Goal: Information Seeking & Learning: Understand process/instructions

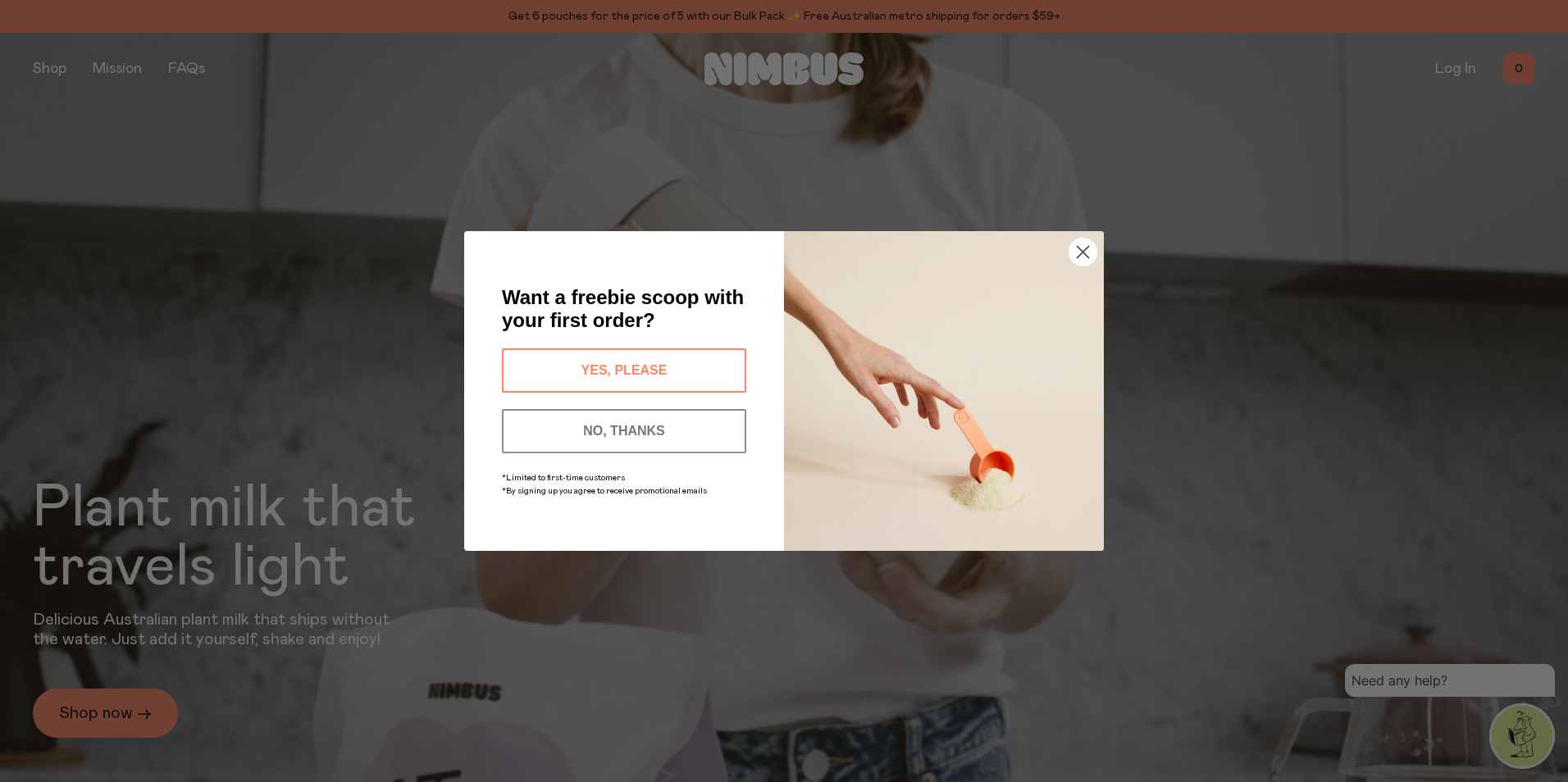
click at [1080, 252] on circle "Close dialog" at bounding box center [1083, 252] width 27 height 27
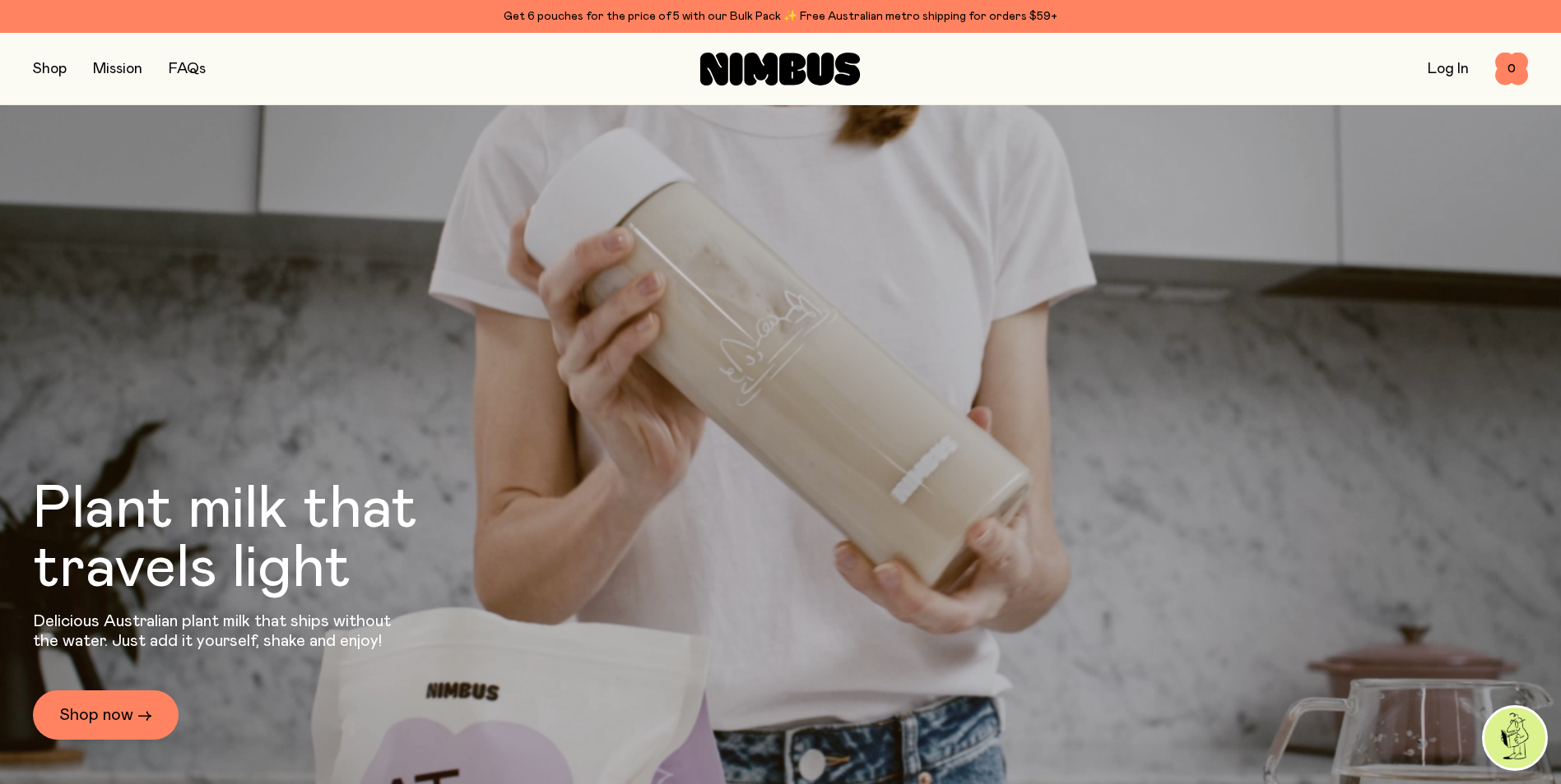
click at [46, 64] on button "button" at bounding box center [49, 69] width 33 height 23
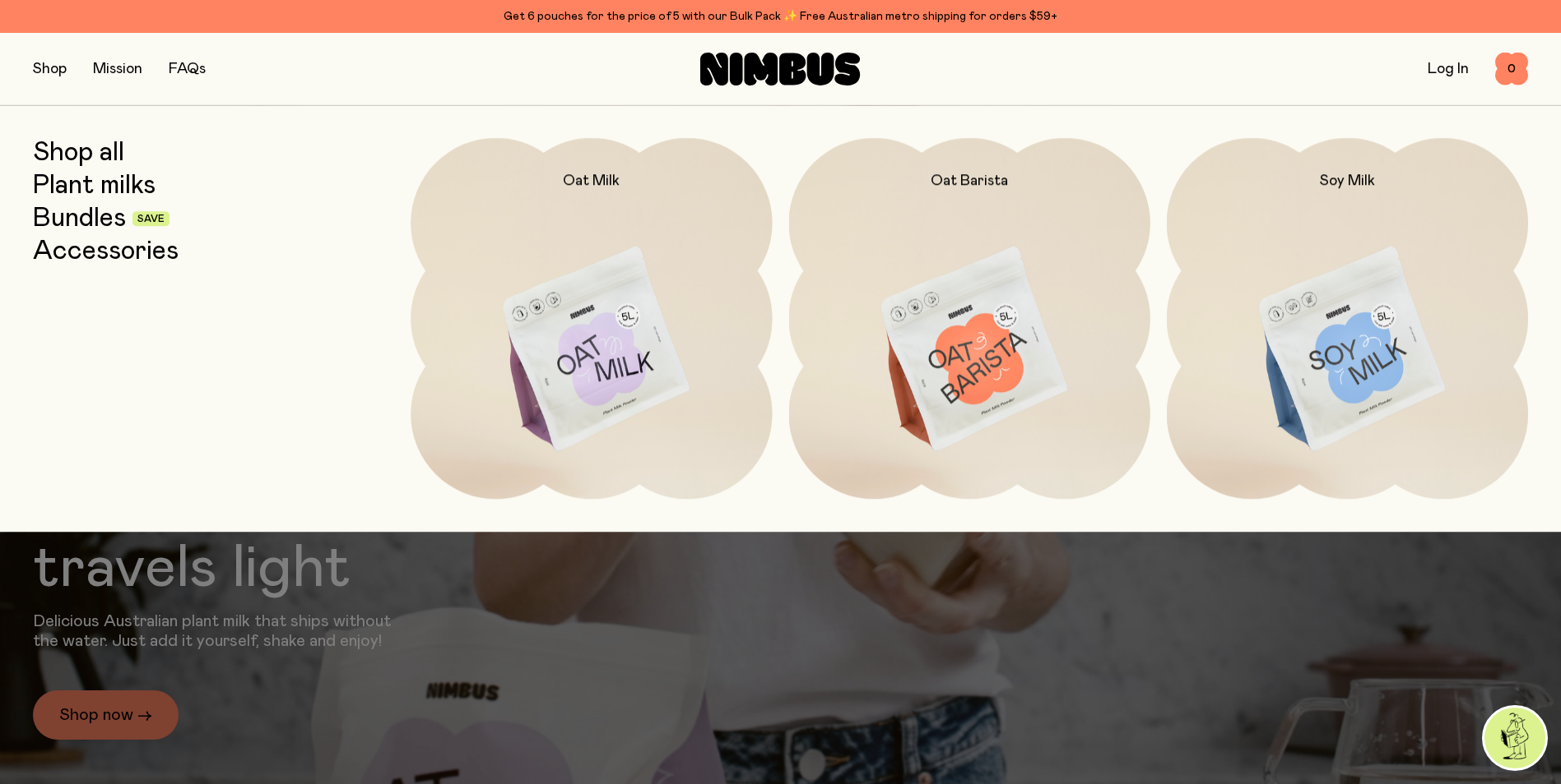
click at [119, 71] on link "Mission" at bounding box center [117, 69] width 49 height 15
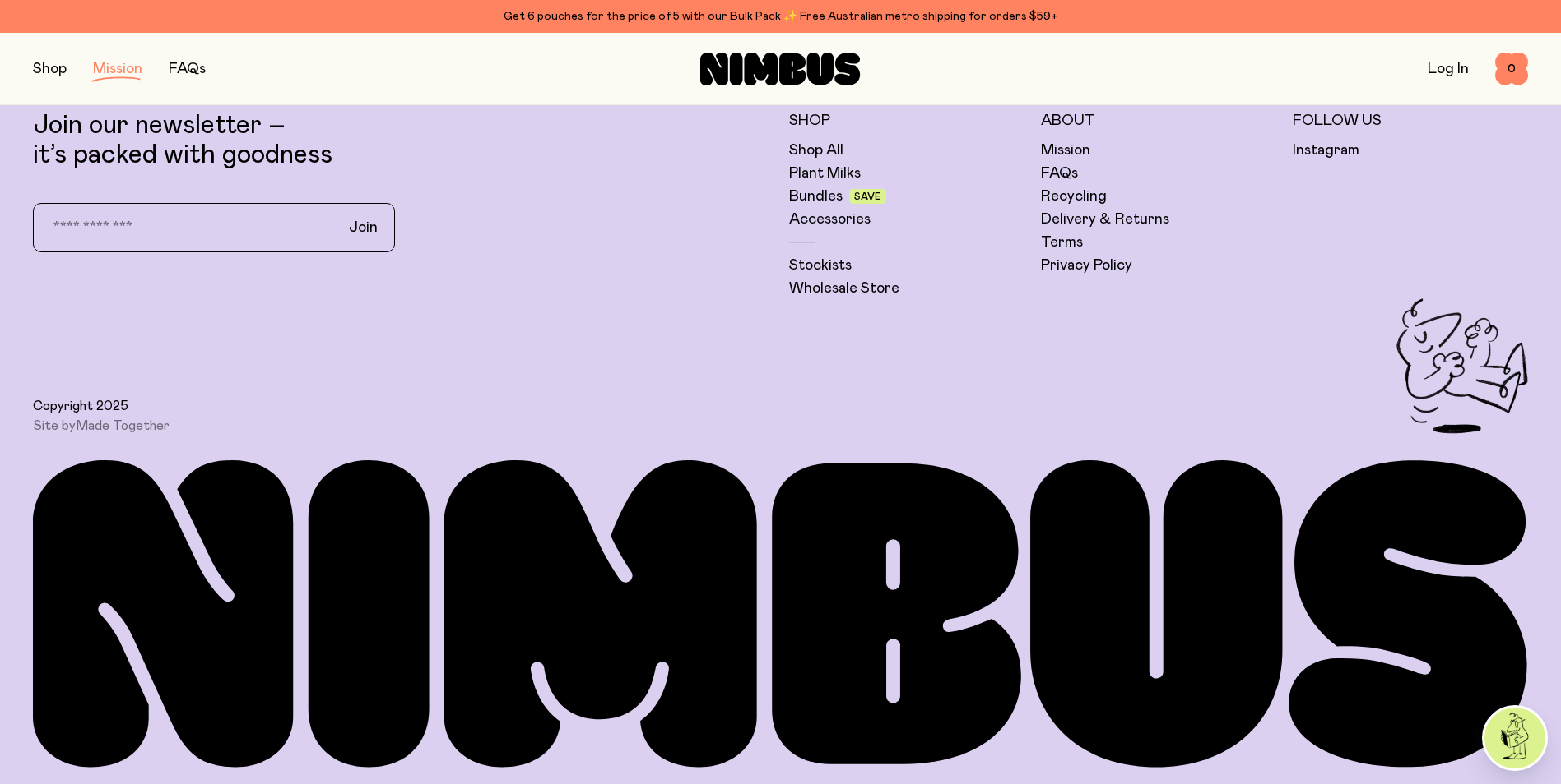
scroll to position [3960, 0]
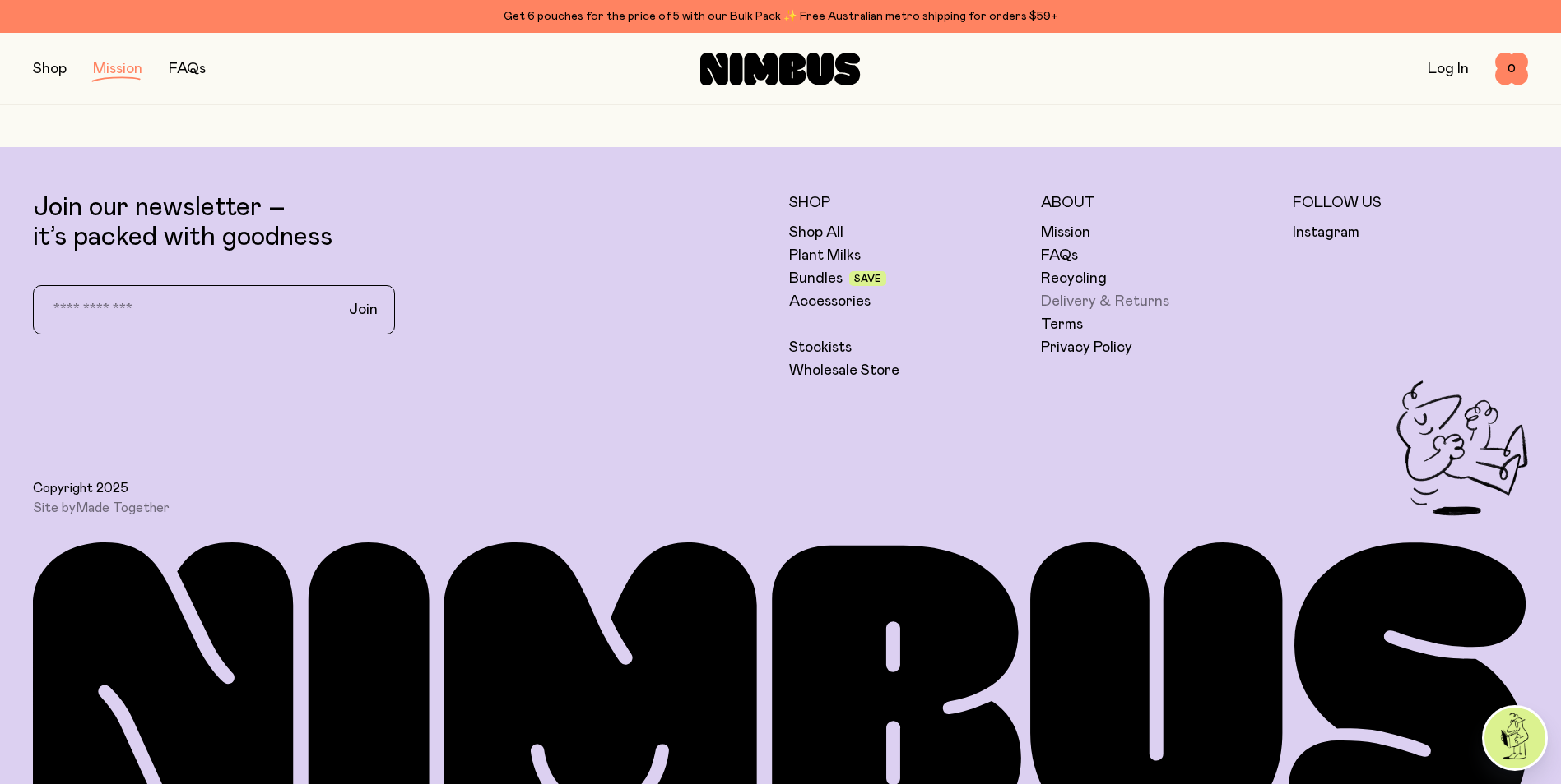
click at [1122, 301] on link "Delivery & Returns" at bounding box center [1104, 302] width 128 height 20
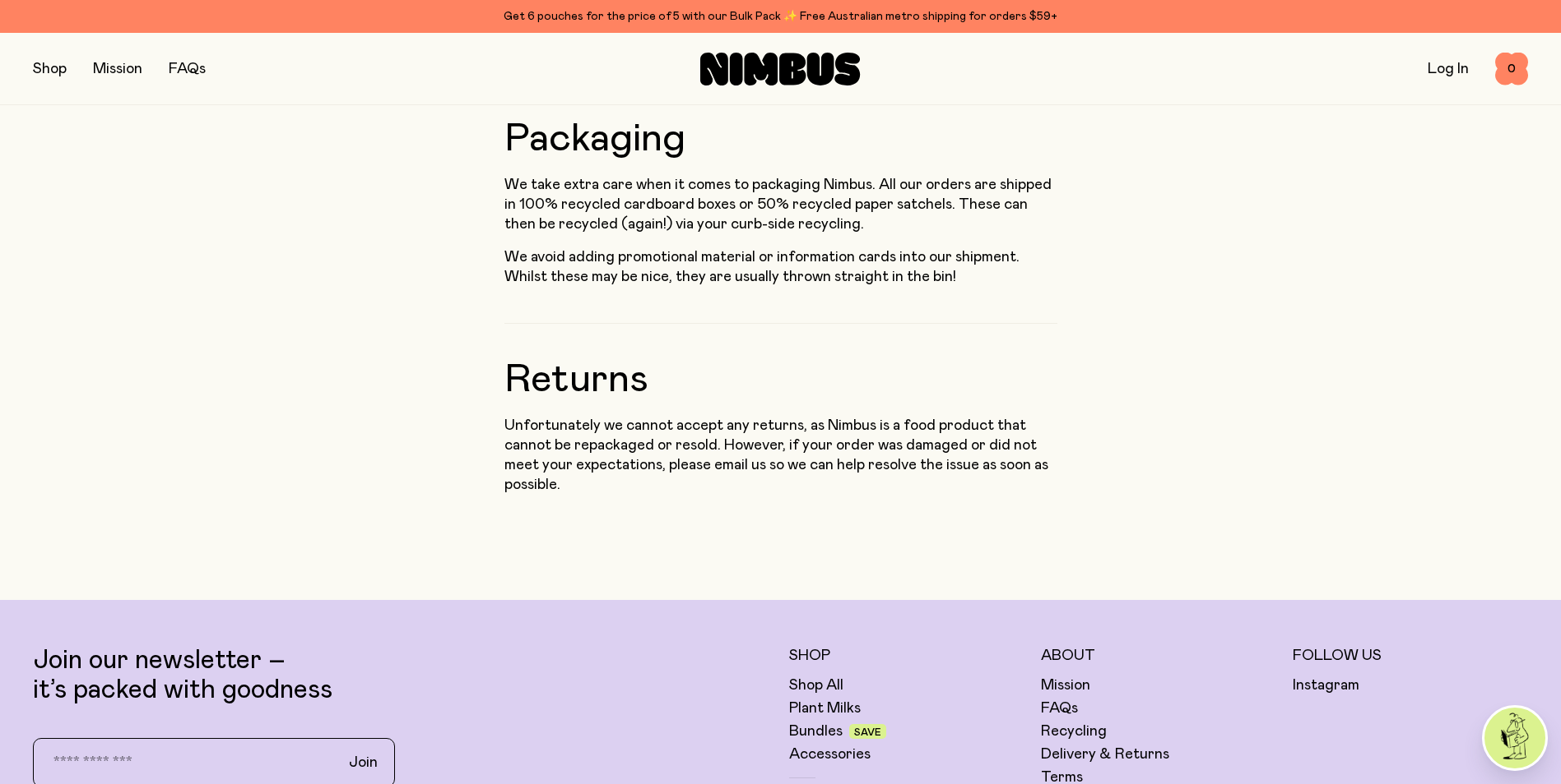
scroll to position [1673, 0]
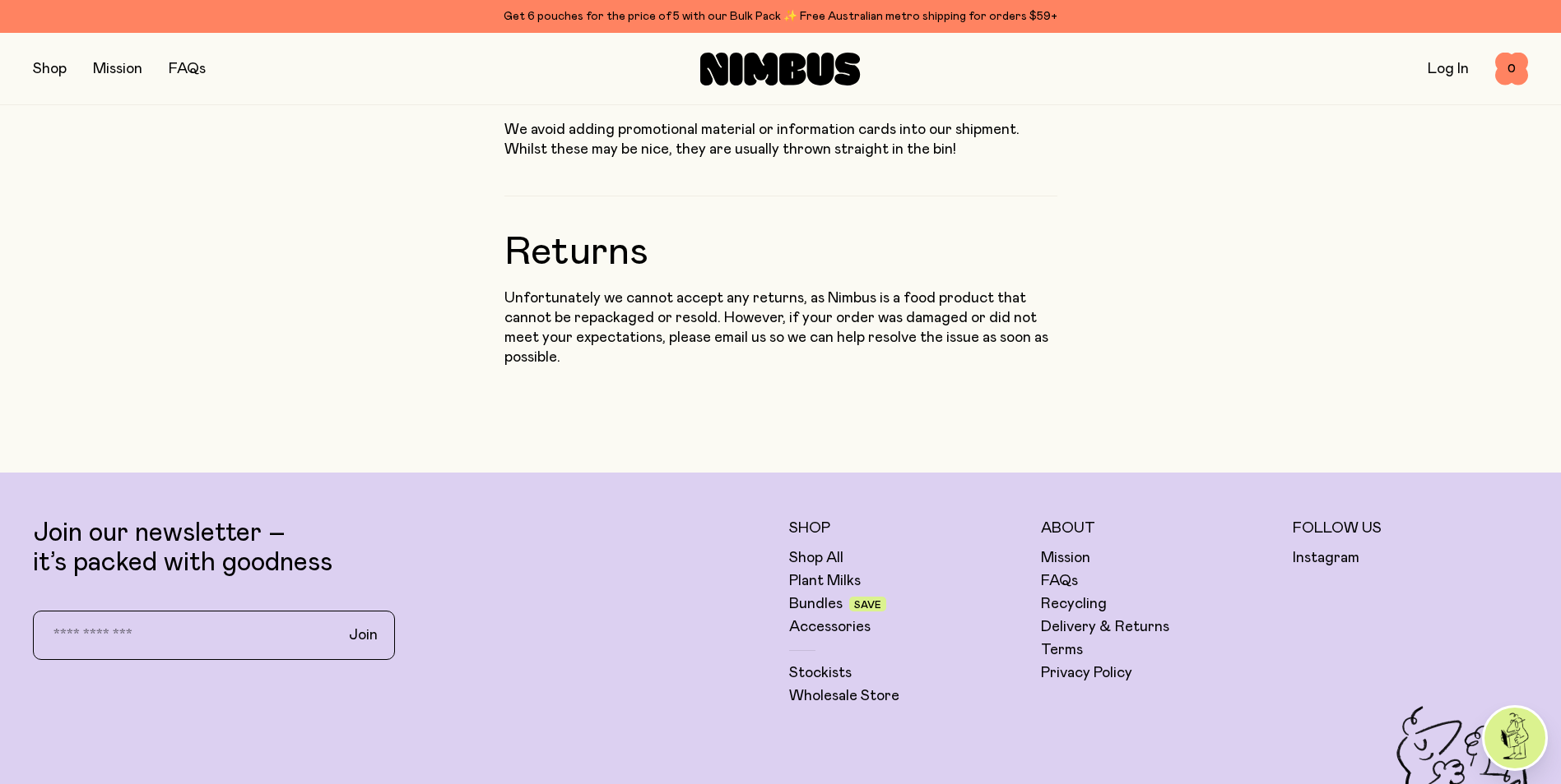
click at [197, 619] on input "email" at bounding box center [181, 635] width 288 height 34
click at [521, 518] on div "Join our newsletter – it’s packed with goodness Join" at bounding box center [402, 612] width 739 height 188
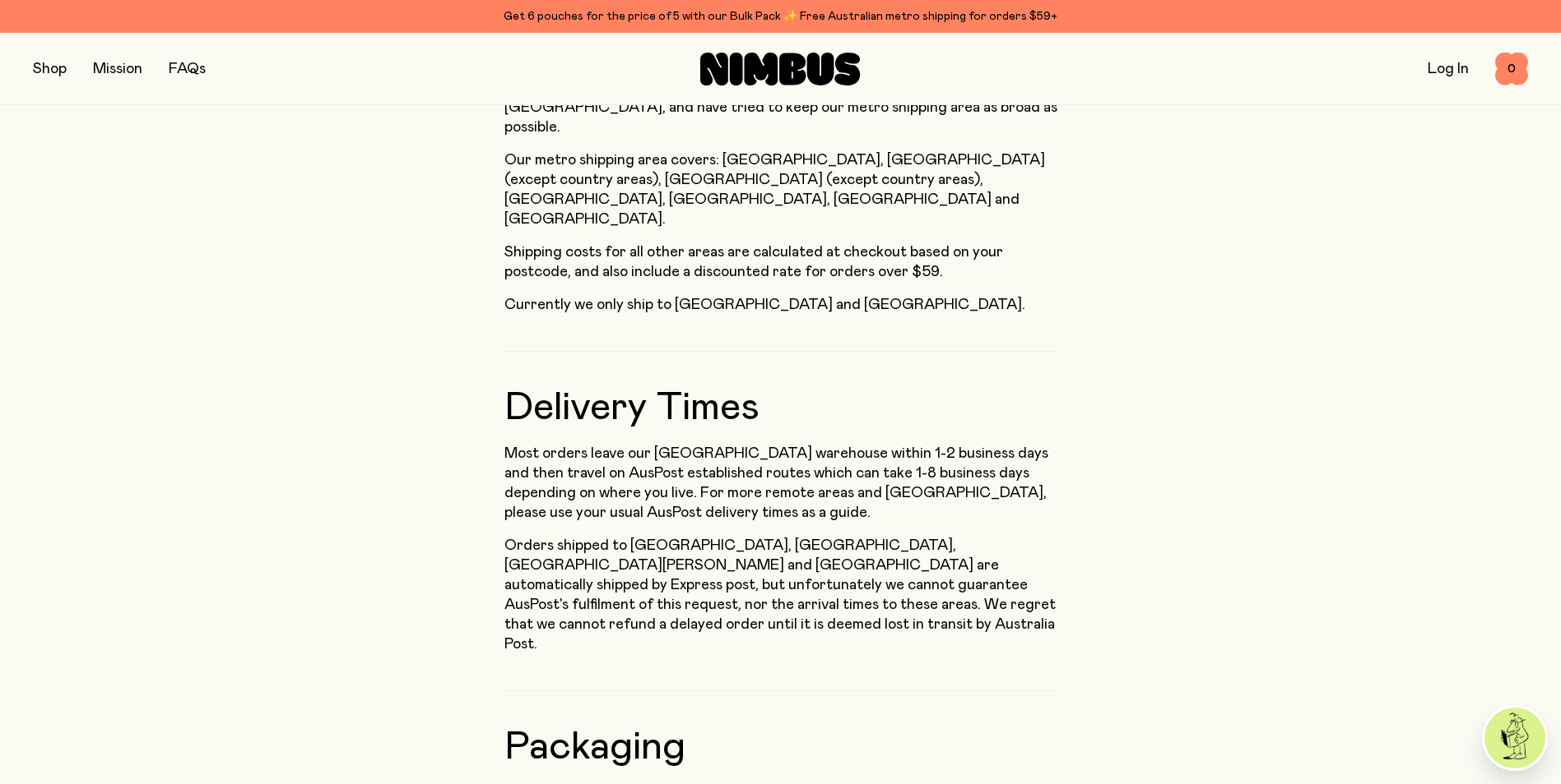
scroll to position [851, 0]
